Goal: Transaction & Acquisition: Purchase product/service

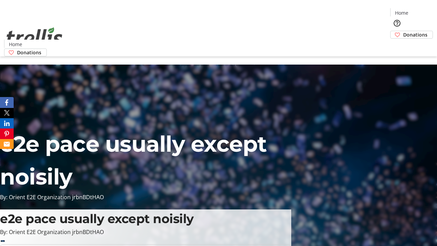
click at [418, 10] on span "Sign Up" at bounding box center [420, 9] width 20 height 8
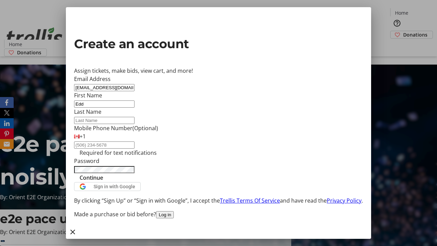
type input "Edd"
type input "[PERSON_NAME]"
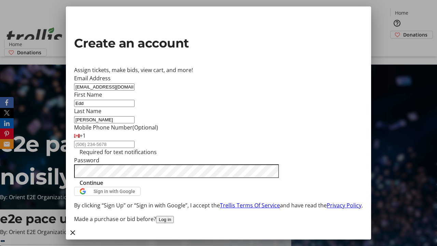
click at [103, 187] on span "Continue" at bounding box center [92, 183] width 24 height 8
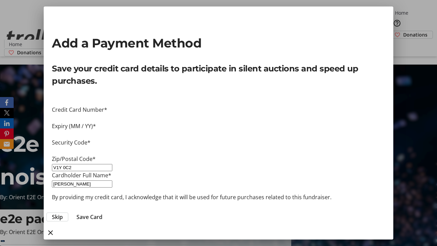
type input "V1Y 0C2"
click at [102, 213] on span "Save Card" at bounding box center [89, 217] width 26 height 8
click at [403, 31] on span "Donations" at bounding box center [415, 34] width 24 height 7
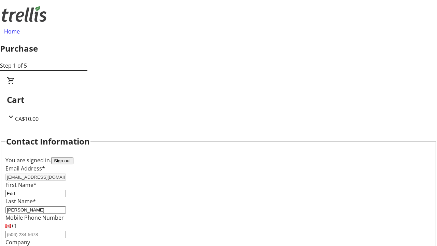
select select "CA"
select select "BC"
type input "Kelowna"
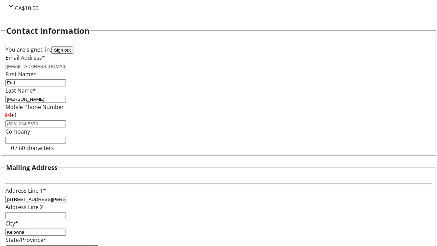
type input "V1Y 0C2"
